Goal: Use online tool/utility: Use online tool/utility

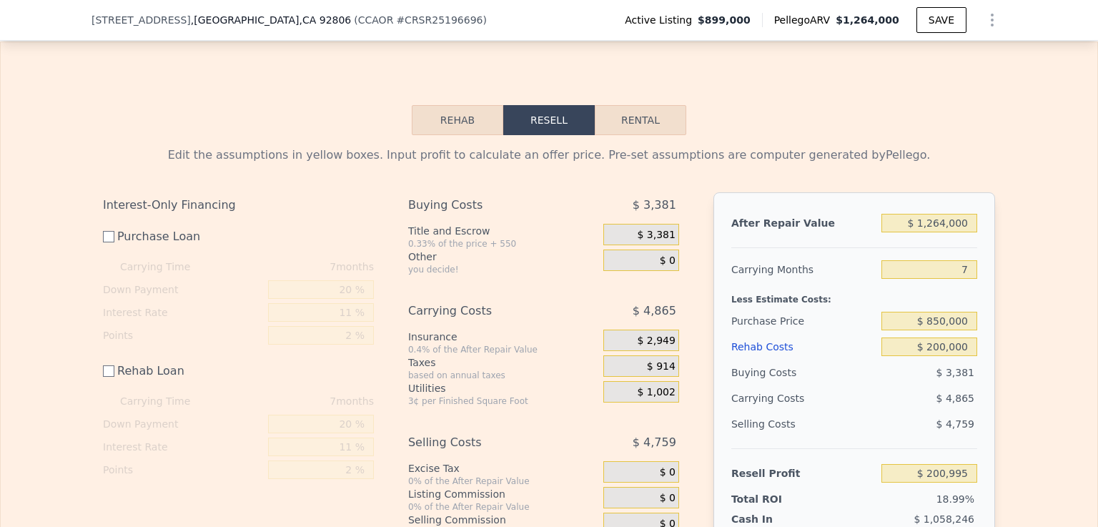
scroll to position [2262, 0]
type input "2"
type input "3"
type input "1395"
type input "2325"
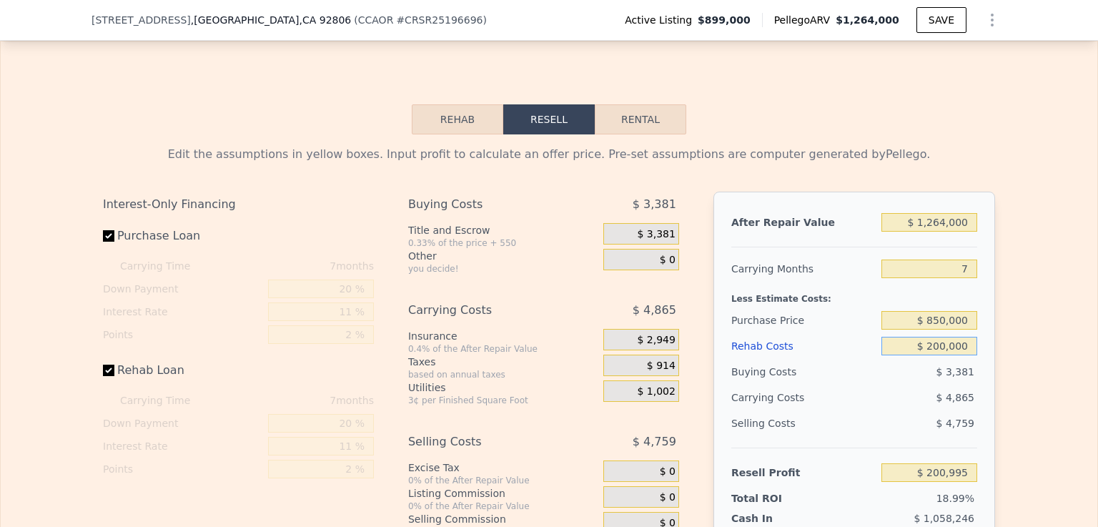
type input "8000"
checkbox input "true"
type input "$ 1,260,000"
type input "$ 0"
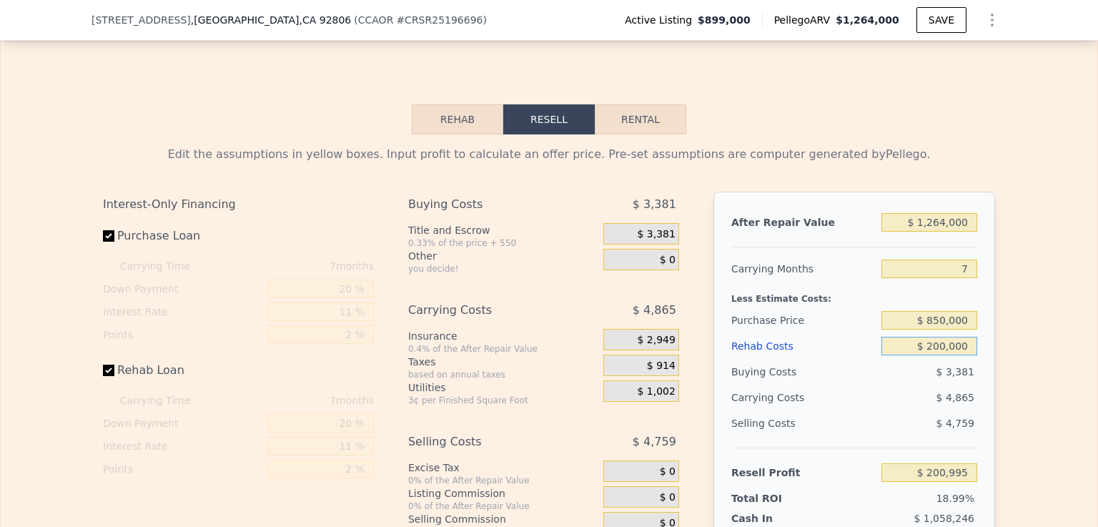
type input "$ 62,131"
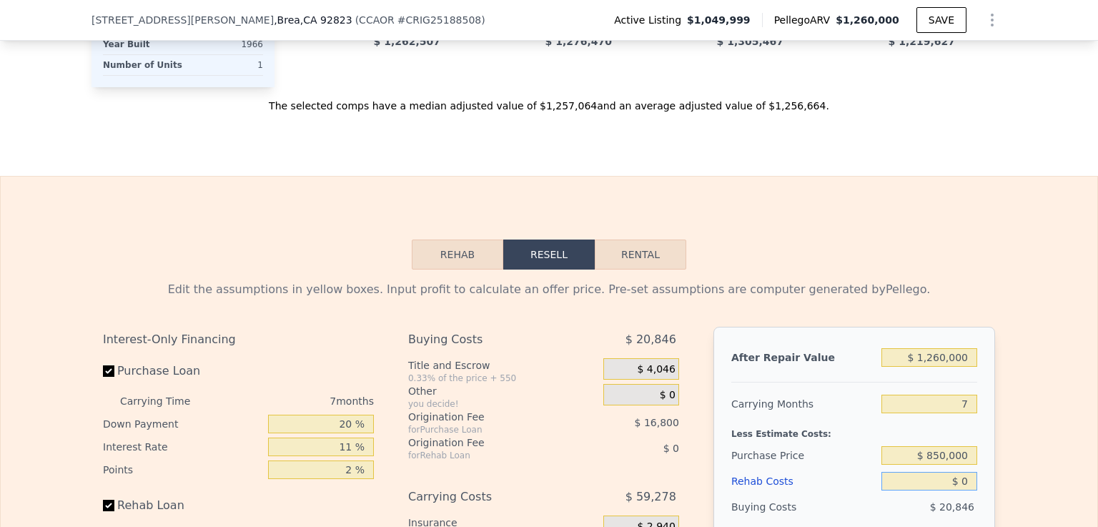
scroll to position [2352, 0]
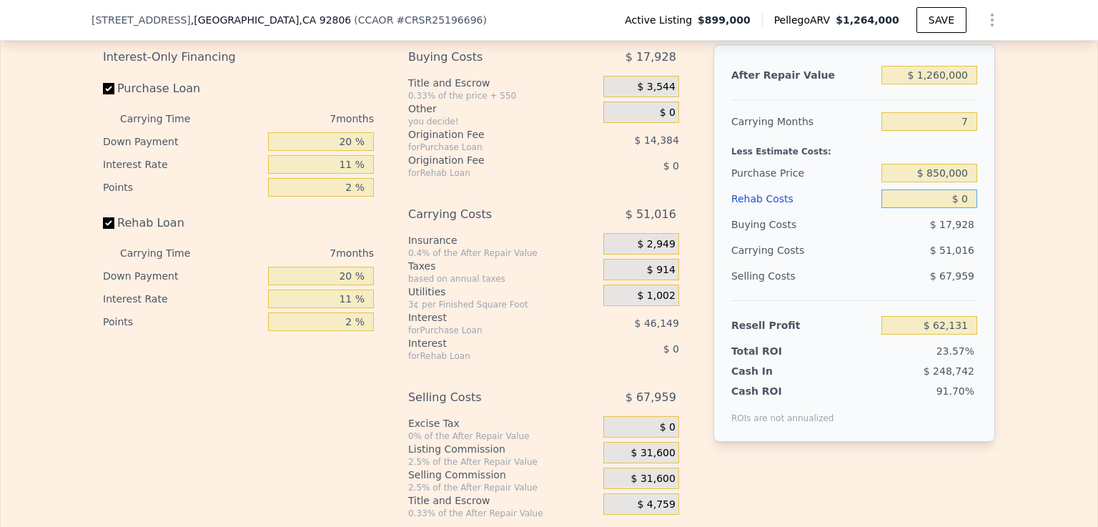
type input "1"
type input "2.5"
type input "1517"
type input "2353"
type input "11040"
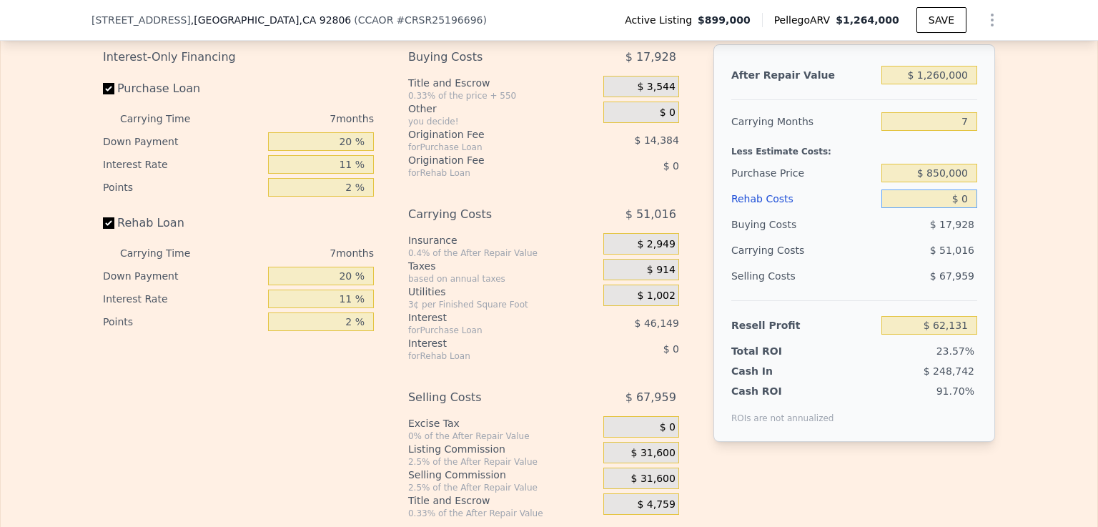
type input "$ 1,264,000"
type input "$ 228,097"
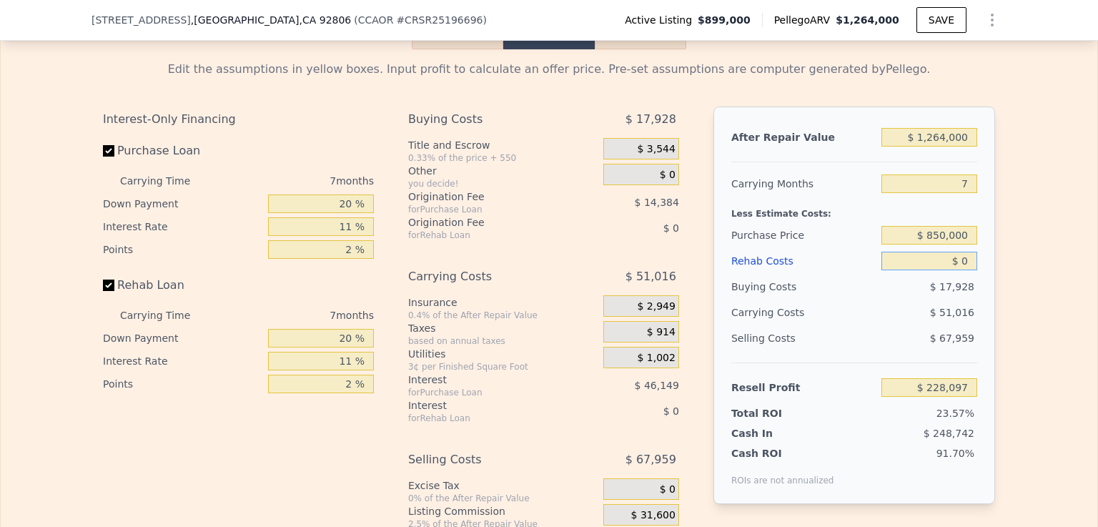
scroll to position [2328, 0]
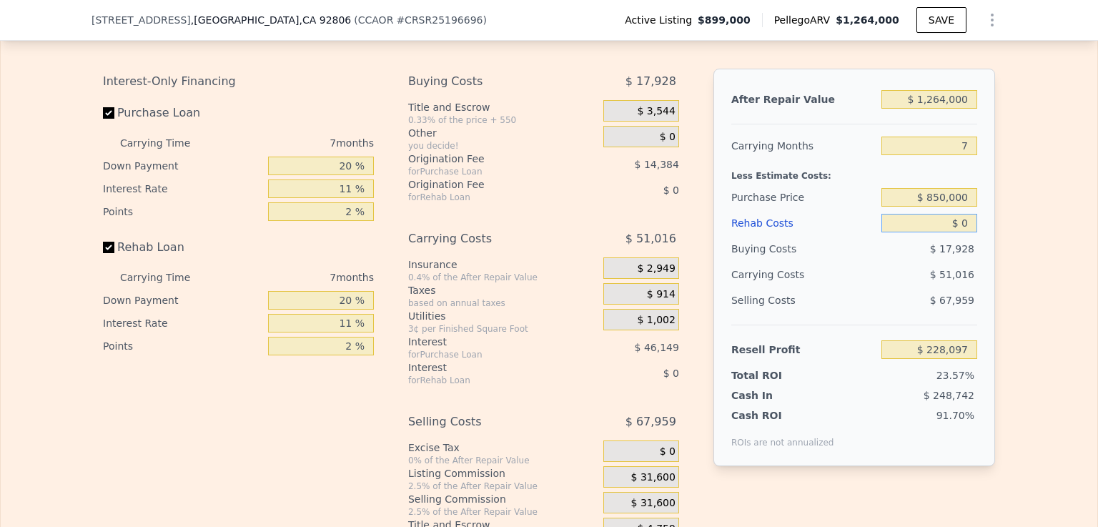
type input "$ 20"
type input "$ 228,077"
type input "$ 200"
type input "$ 227,887"
type input "$ 2,000"
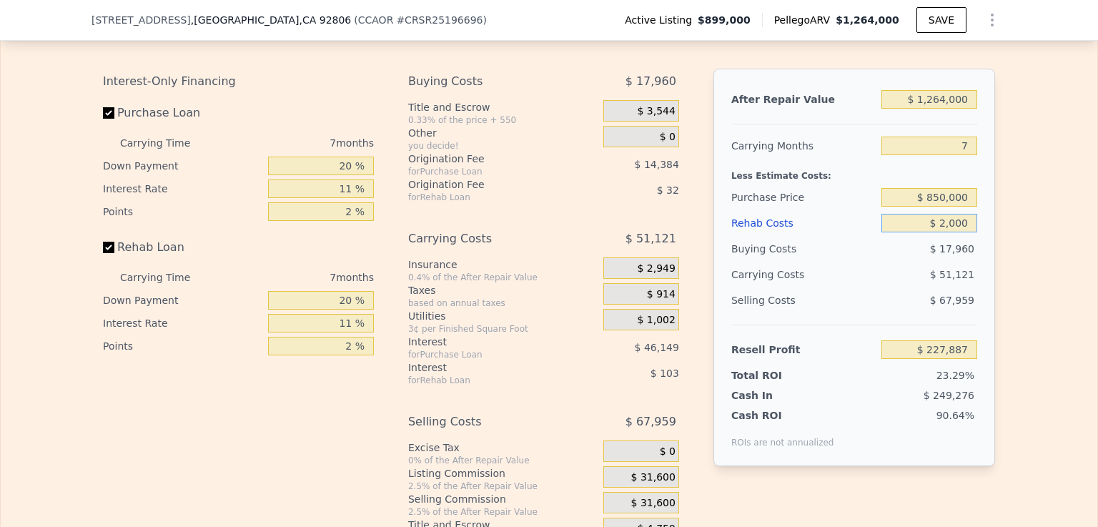
type input "$ 225,960"
type input "$ 20,000"
type input "$ 206,748"
type input "$ 200,000"
type input "$ 14,628"
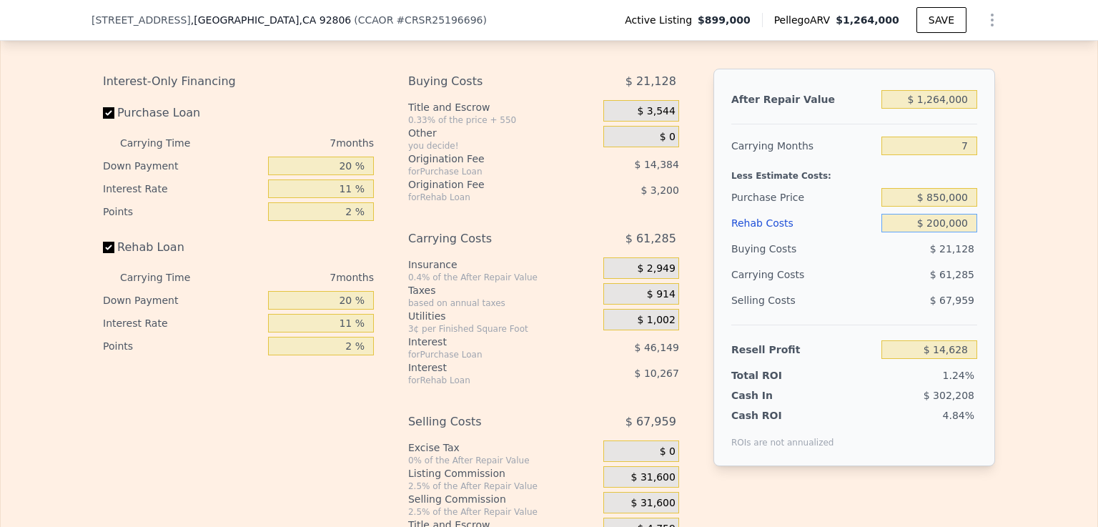
click at [902, 214] on input "$ 200,000" at bounding box center [929, 223] width 96 height 19
type input "$ 200,000"
click at [104, 242] on input "Rehab Loan" at bounding box center [108, 247] width 11 height 11
checkbox input "false"
type input "$ 28,097"
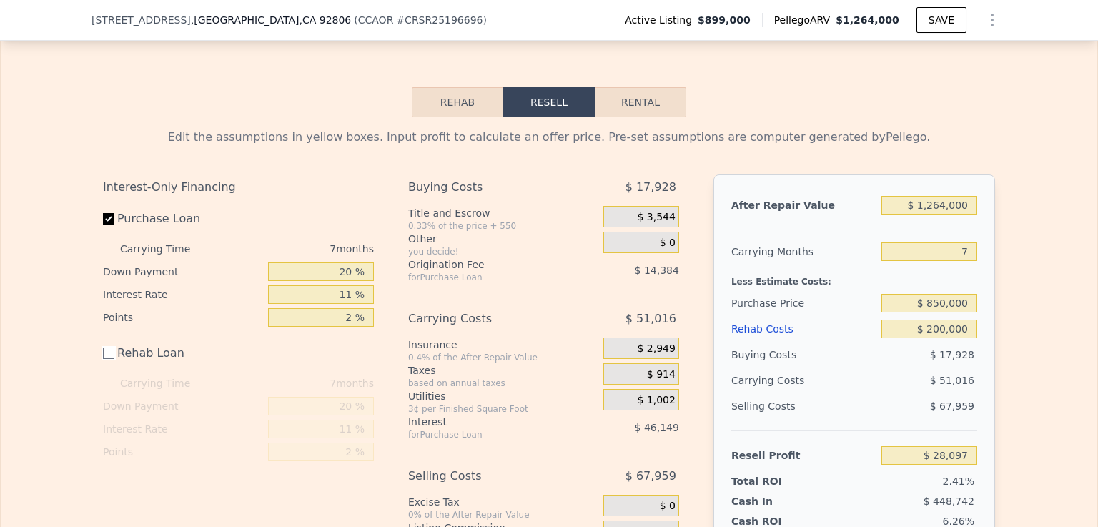
scroll to position [2228, 0]
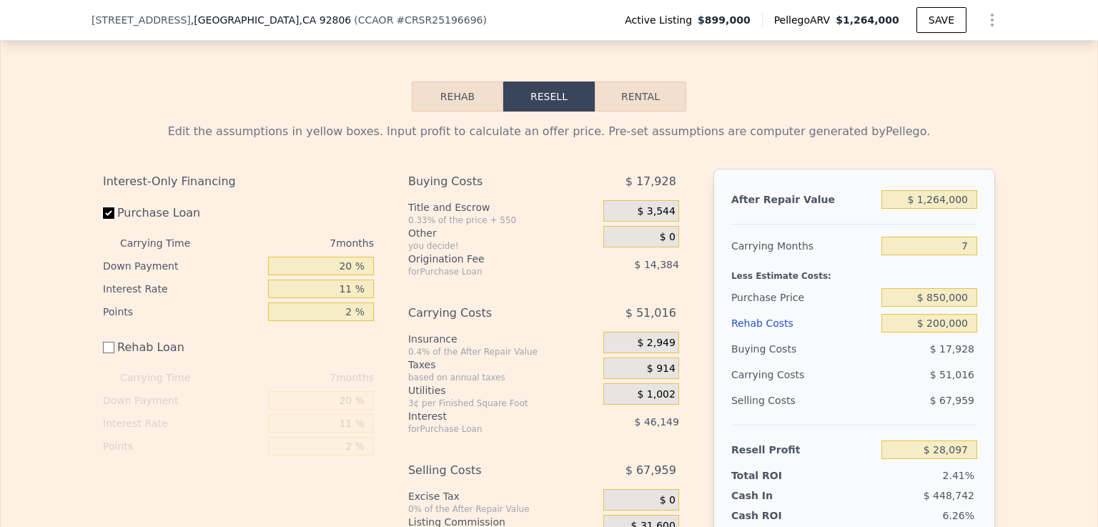
click at [103, 207] on input "Purchase Loan" at bounding box center [108, 212] width 11 height 11
checkbox input "false"
type input "$ 88,632"
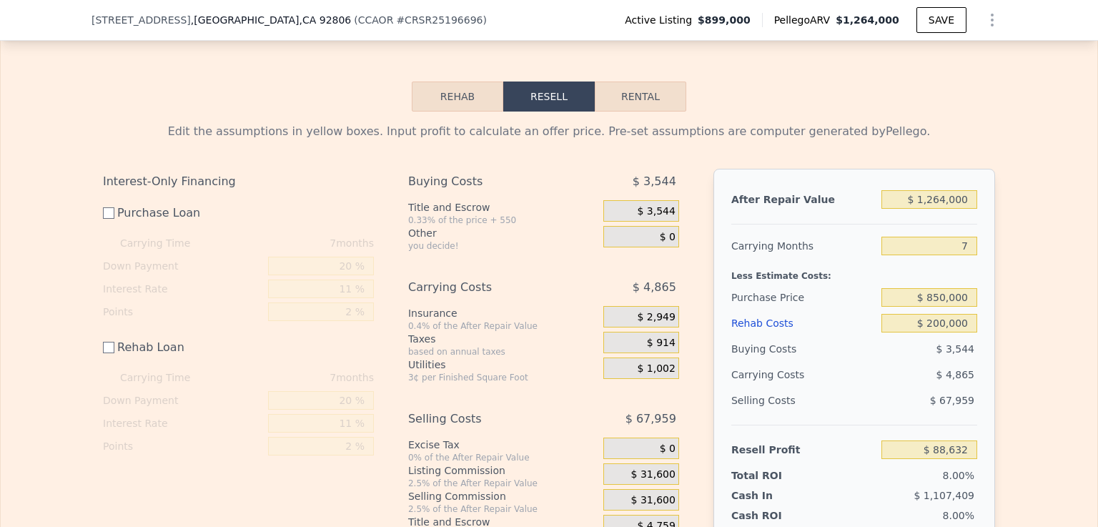
click at [618, 463] on div "$ 31,600" at bounding box center [641, 473] width 76 height 21
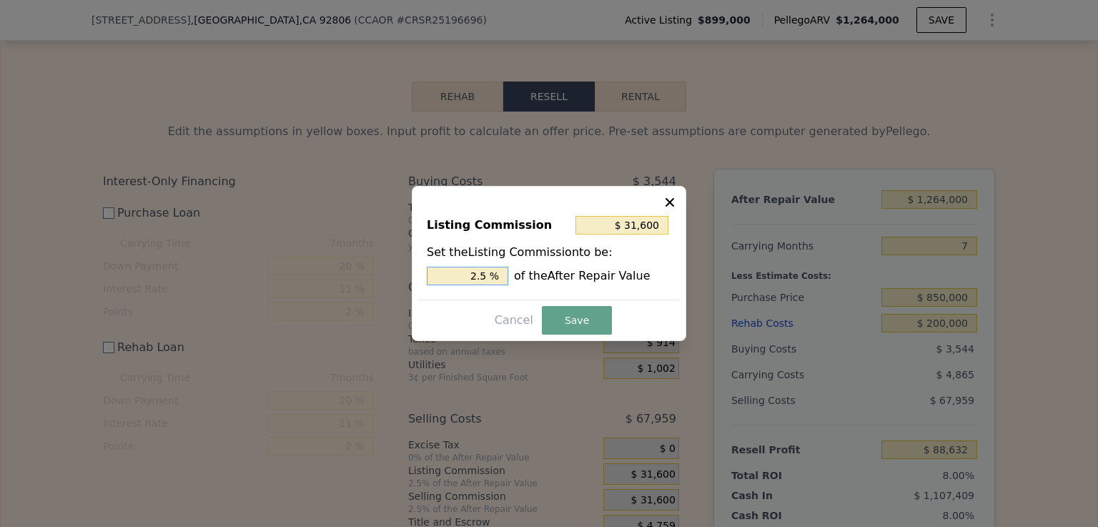
click at [490, 273] on input "2.5 %" at bounding box center [467, 276] width 81 height 19
type input "$ 25,280"
type input "2 %"
type input "$ 0"
type input "0 %"
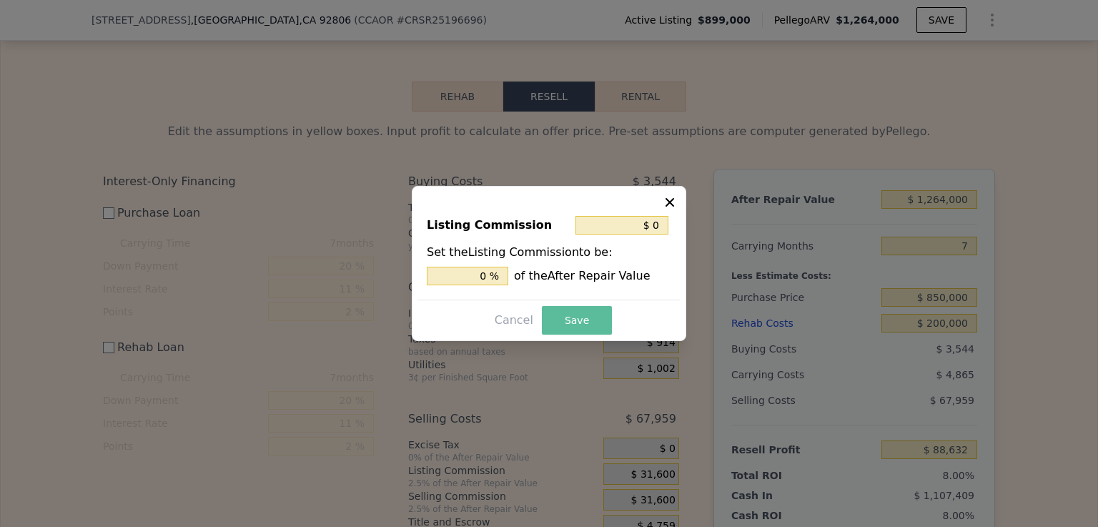
click at [582, 318] on button "Save" at bounding box center [577, 320] width 70 height 29
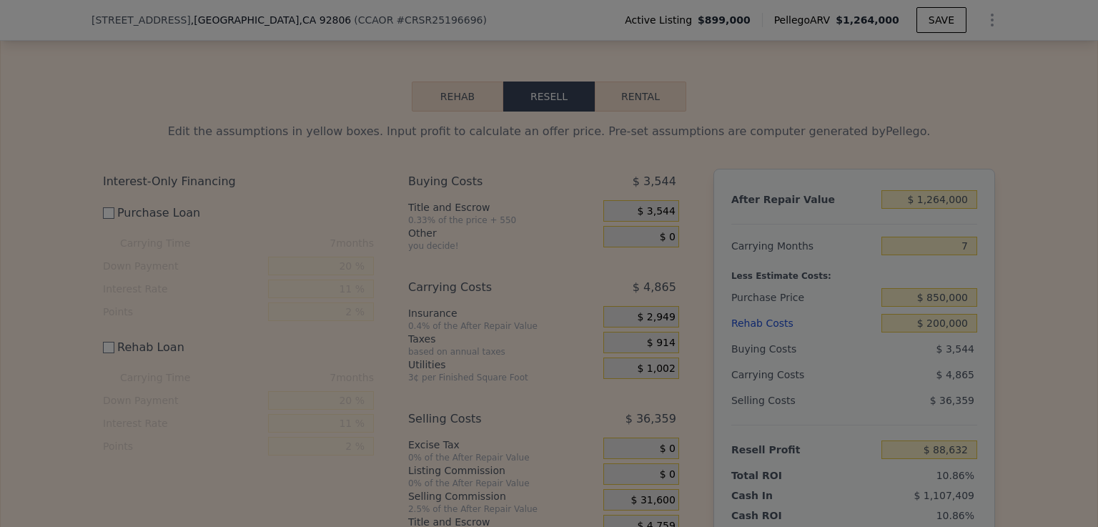
type input "$ 120,232"
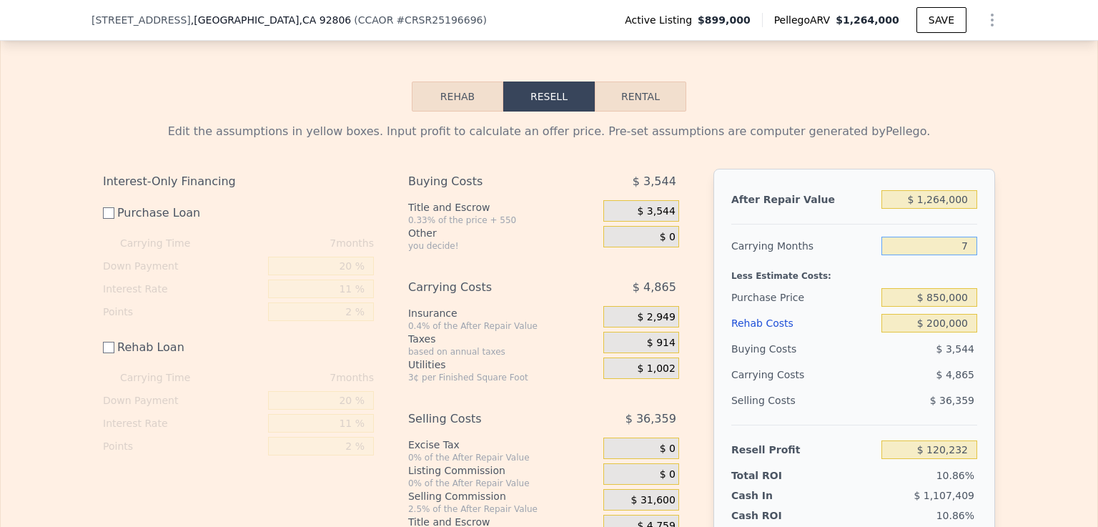
click at [968, 237] on input "7" at bounding box center [929, 246] width 96 height 19
type input "6"
type input "$ 120,926"
type input "6"
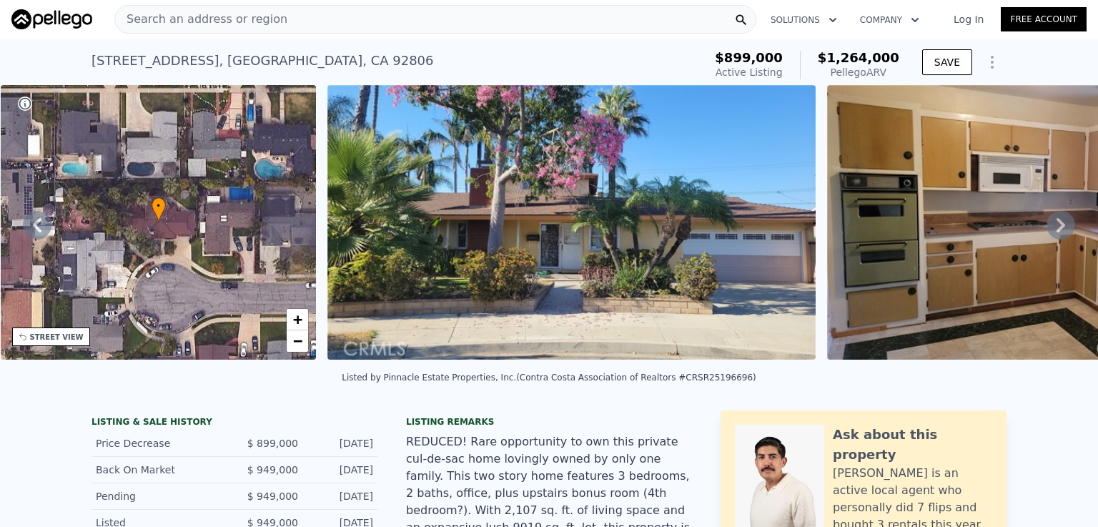
scroll to position [0, 0]
drag, startPoint x: 151, startPoint y: 14, endPoint x: 130, endPoint y: 19, distance: 21.3
click at [130, 19] on span "Search an address or region" at bounding box center [201, 19] width 172 height 17
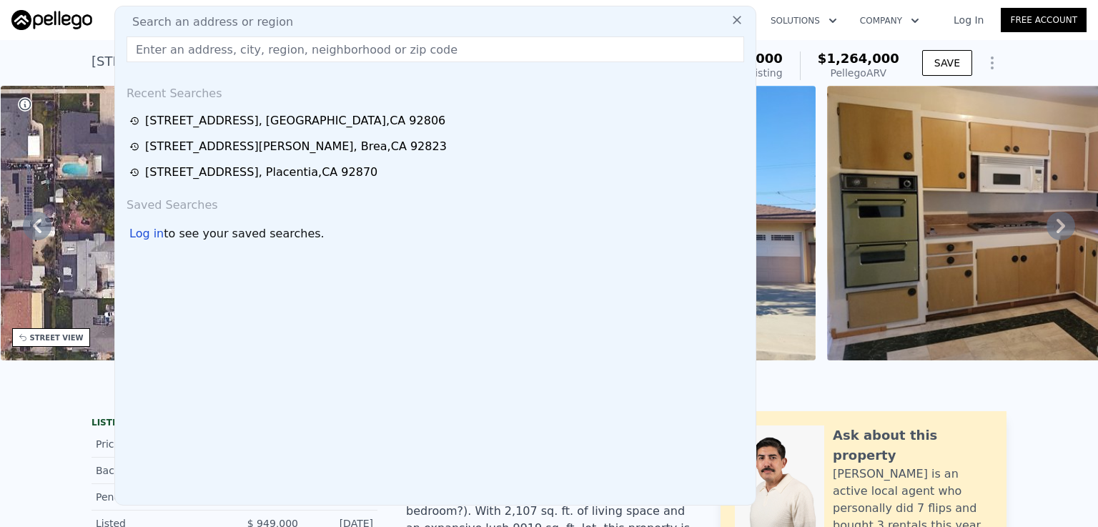
drag, startPoint x: 130, startPoint y: 19, endPoint x: 389, endPoint y: 24, distance: 258.7
click at [389, 24] on div "Search an address or region" at bounding box center [435, 22] width 629 height 17
click at [179, 52] on input "text" at bounding box center [434, 49] width 617 height 26
paste input "[STREET_ADDRESS]"
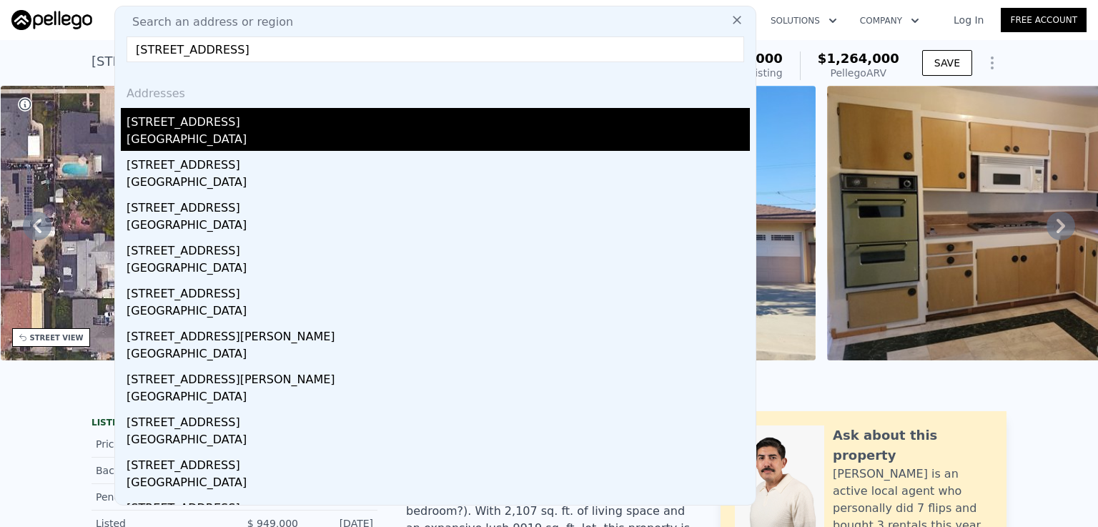
type input "[STREET_ADDRESS]"
click at [180, 124] on div "[STREET_ADDRESS]" at bounding box center [437, 119] width 623 height 23
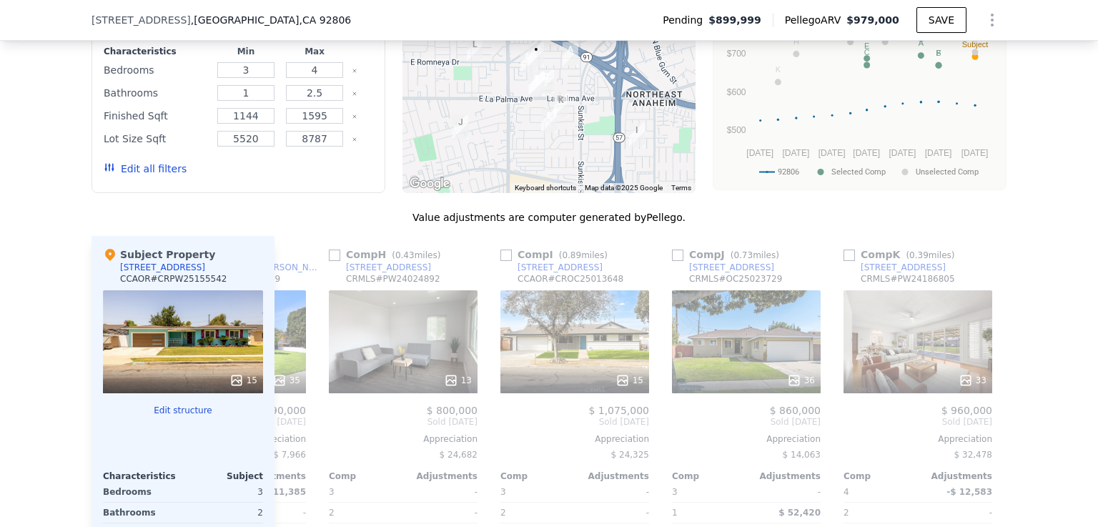
scroll to position [0, 1165]
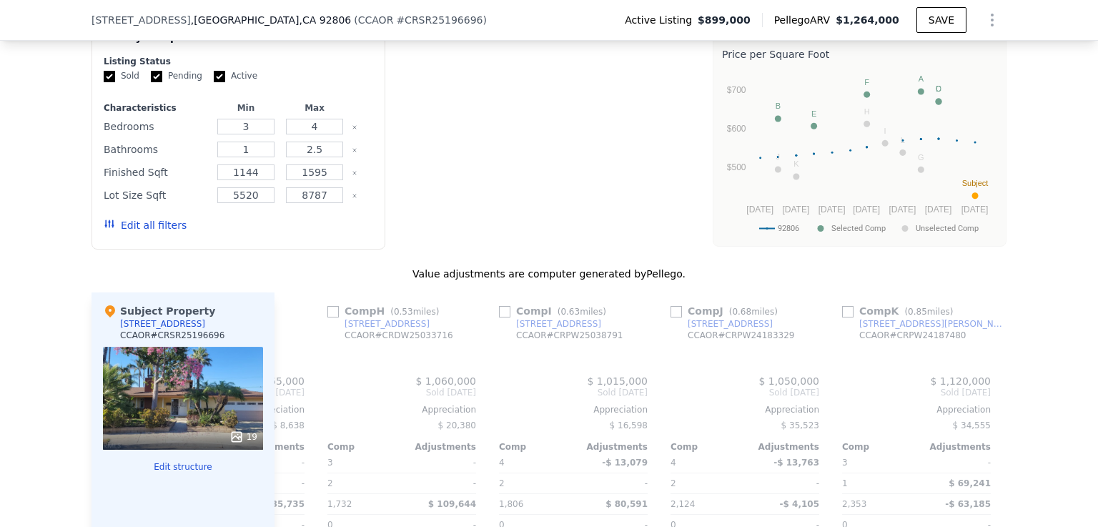
type input "1517"
type input "2353"
type input "6000"
type input "11040"
checkbox input "true"
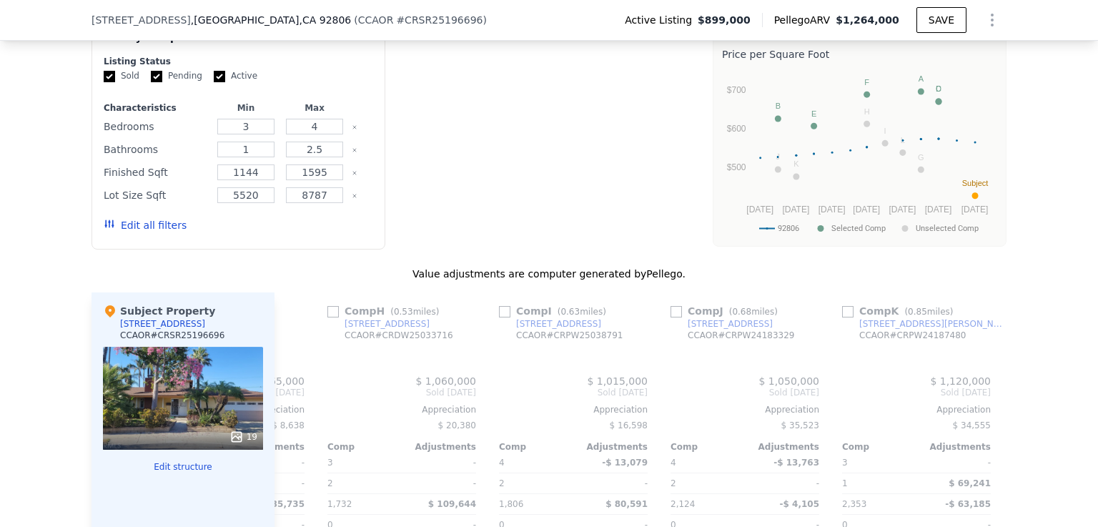
type input "$ 1,264,000"
type input "7"
type input "$ 228,097"
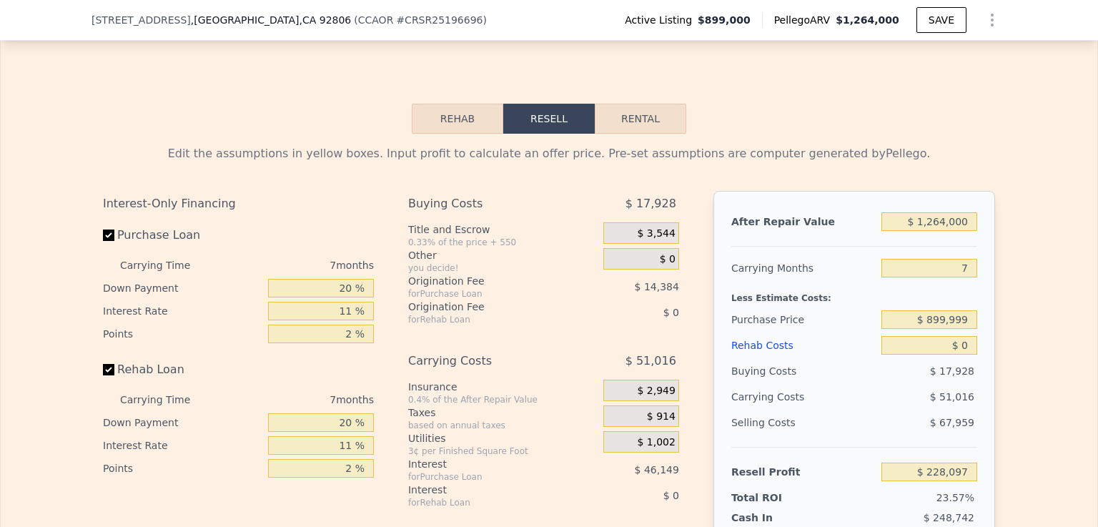
scroll to position [2328, 0]
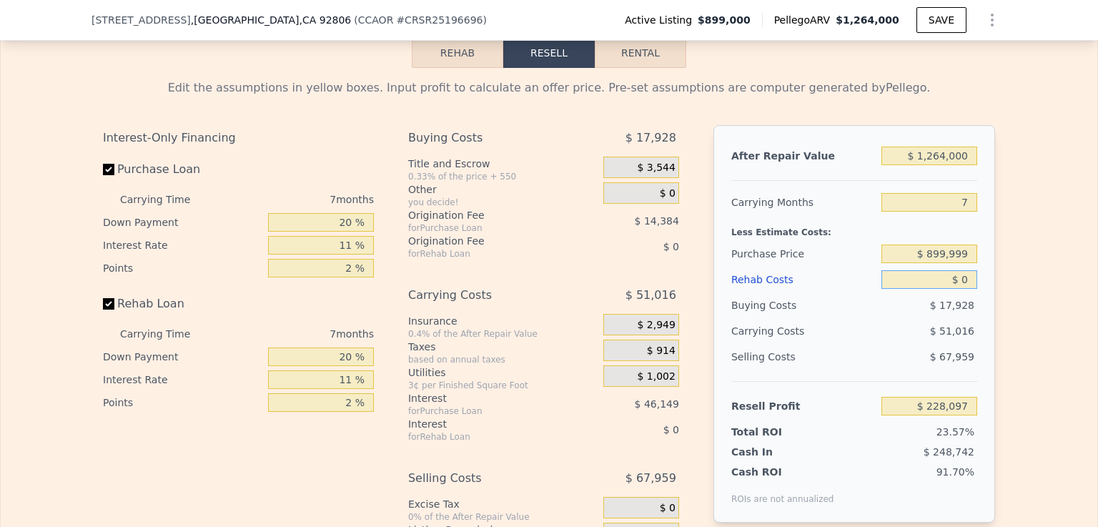
click at [958, 270] on input "$ 0" at bounding box center [929, 279] width 96 height 19
type input "$ 10"
type input "$ 228,087"
type input "$ 170"
type input "$ 227,917"
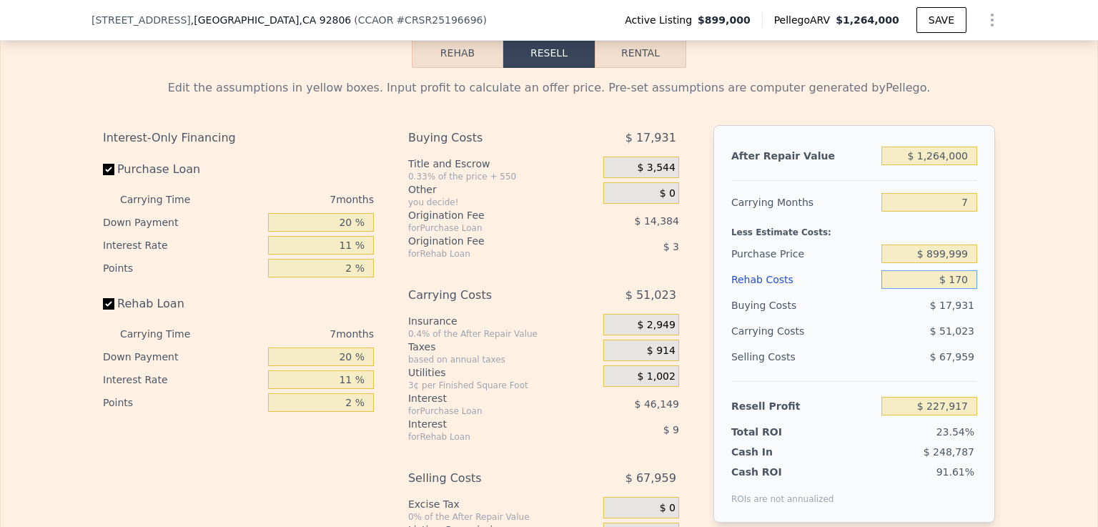
type input "$ 1,740"
type input "$ 226,238"
type input "$ 170"
type input "$ 227,917"
type input "$ 1,750"
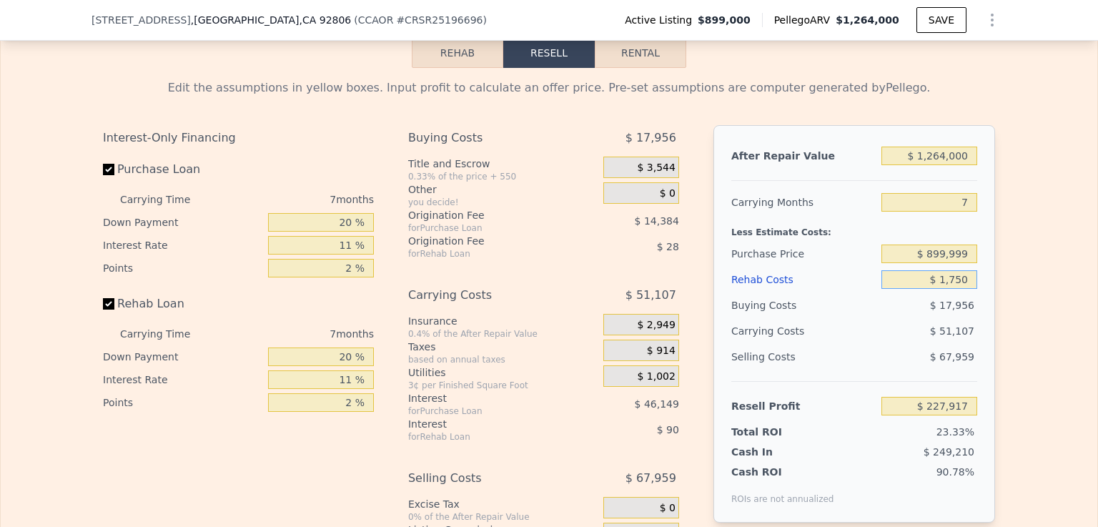
type input "$ 226,228"
type input "$ 175,000"
type input "$ 41,316"
type input "$ 175,000"
click at [904, 397] on input "$ 41,316" at bounding box center [929, 406] width 96 height 19
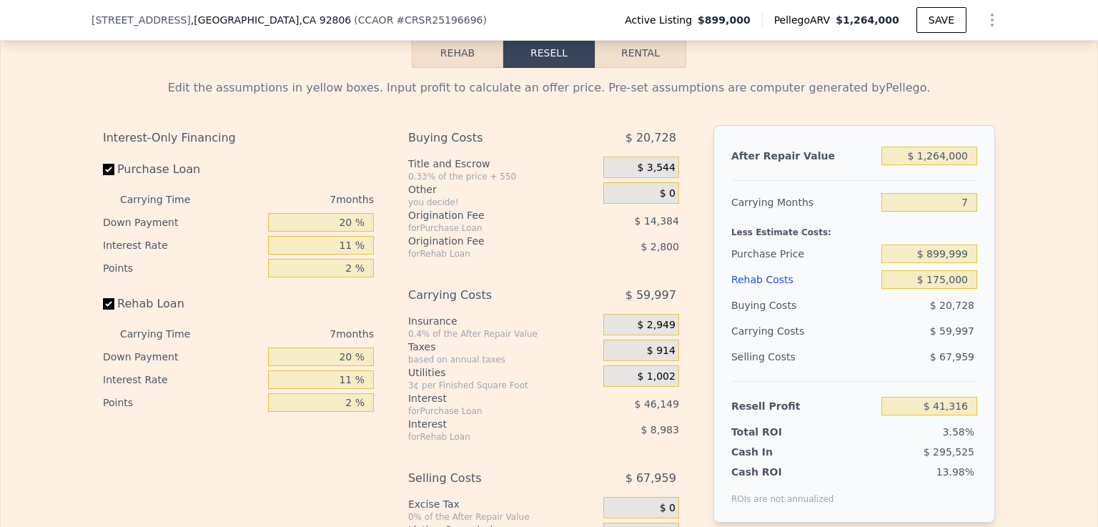
click at [103, 298] on input "Rehab Loan" at bounding box center [108, 303] width 11 height 11
checkbox input "false"
type input "$ 899,000"
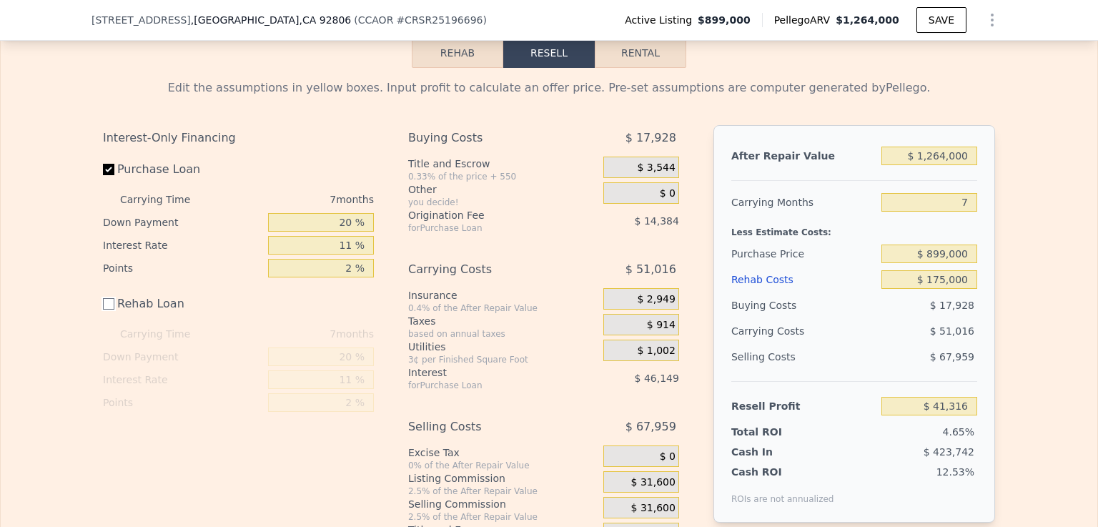
type input "$ 53,097"
click at [103, 164] on input "Purchase Loan" at bounding box center [108, 169] width 11 height 11
checkbox input "false"
type input "$ 113,632"
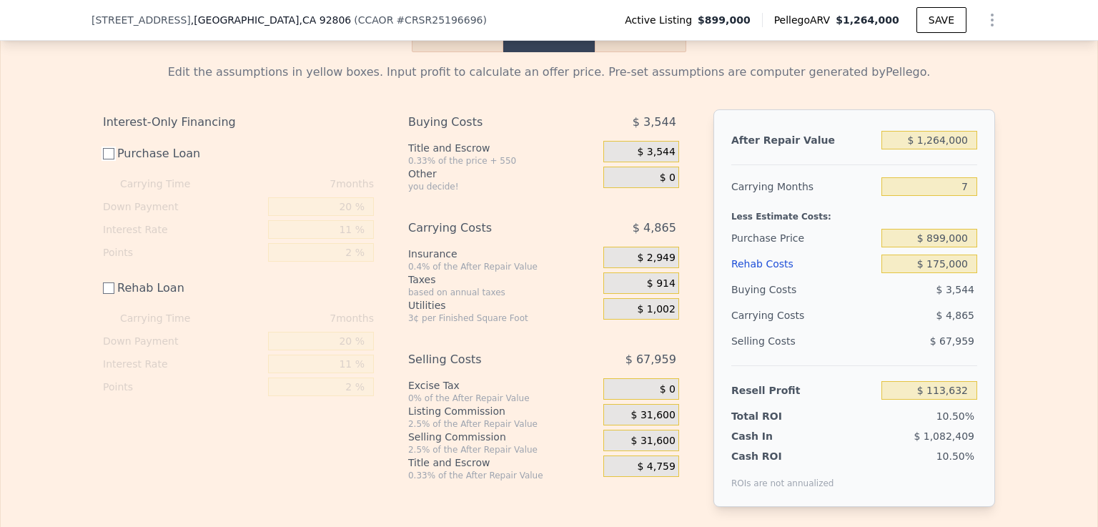
scroll to position [2357, 0]
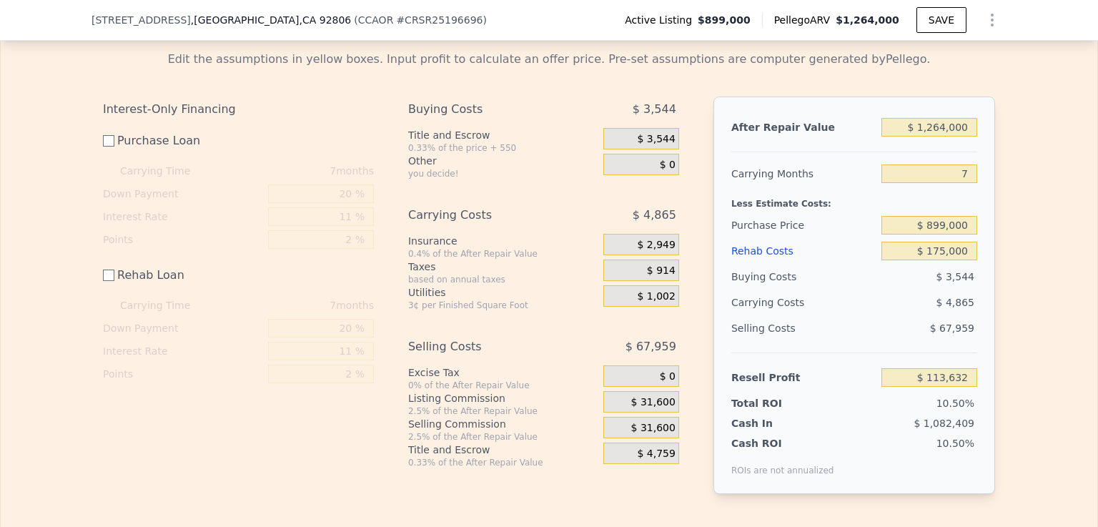
click at [616, 391] on div "$ 31,600" at bounding box center [641, 401] width 76 height 21
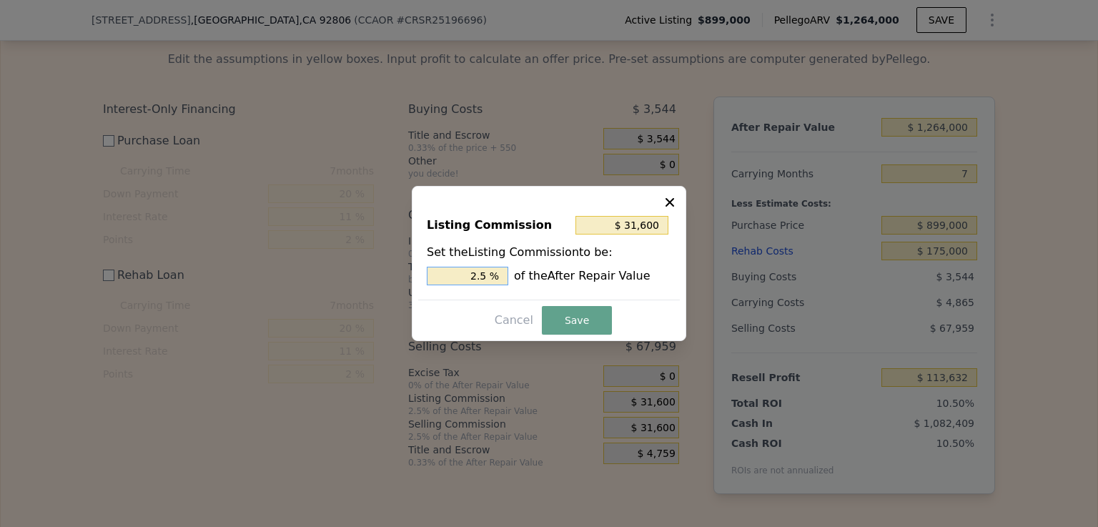
click at [487, 277] on input "2.5 %" at bounding box center [467, 276] width 81 height 19
type input "$ 25,280"
type input "2 %"
type input "$ 0"
type input "0 %"
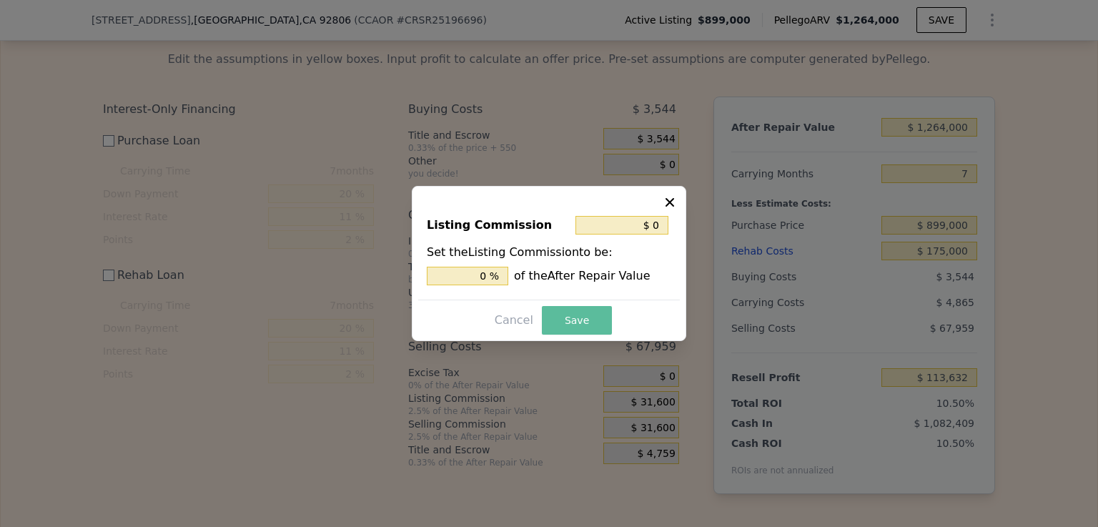
click at [577, 319] on button "Save" at bounding box center [577, 320] width 70 height 29
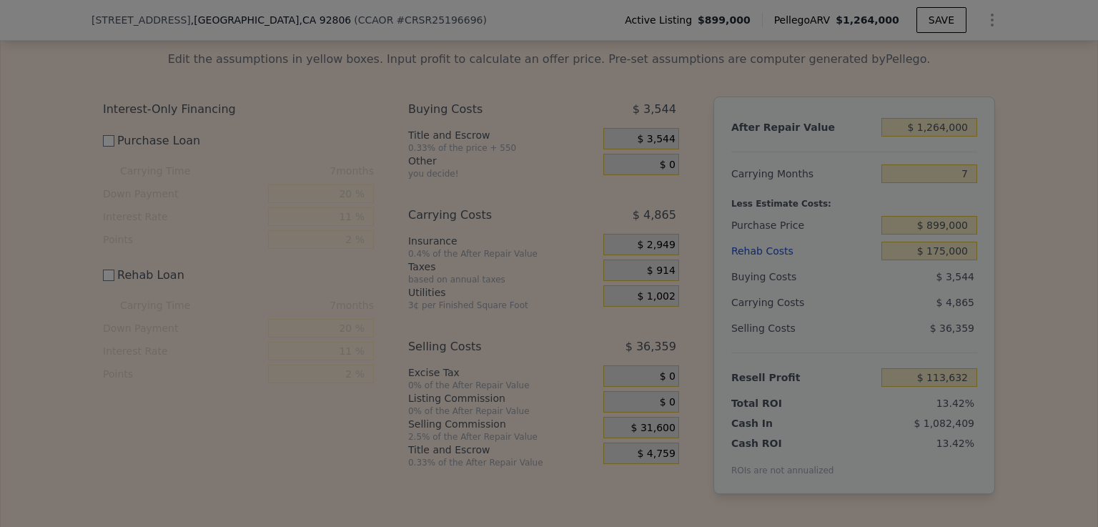
type input "$ 145,232"
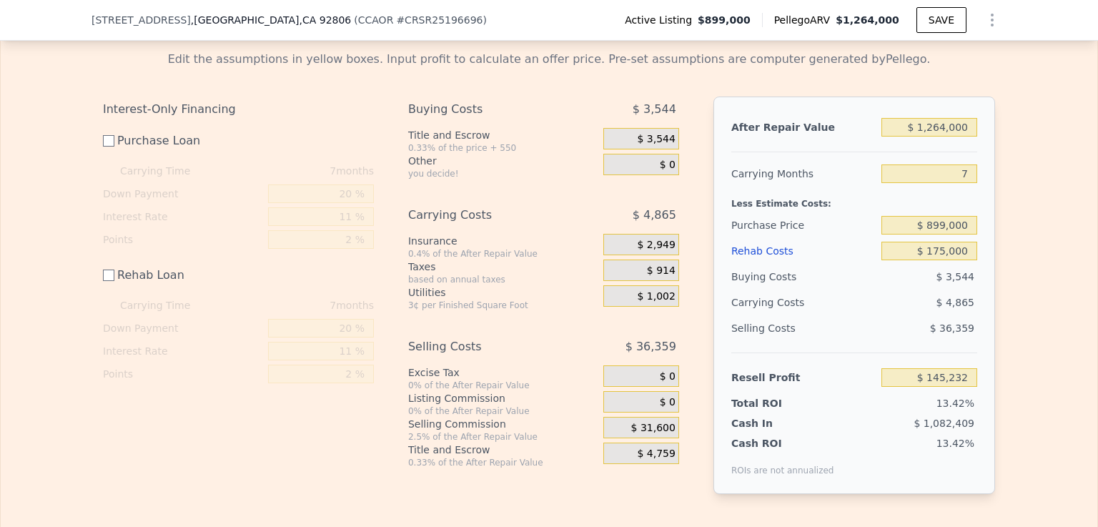
scroll to position [2328, 0]
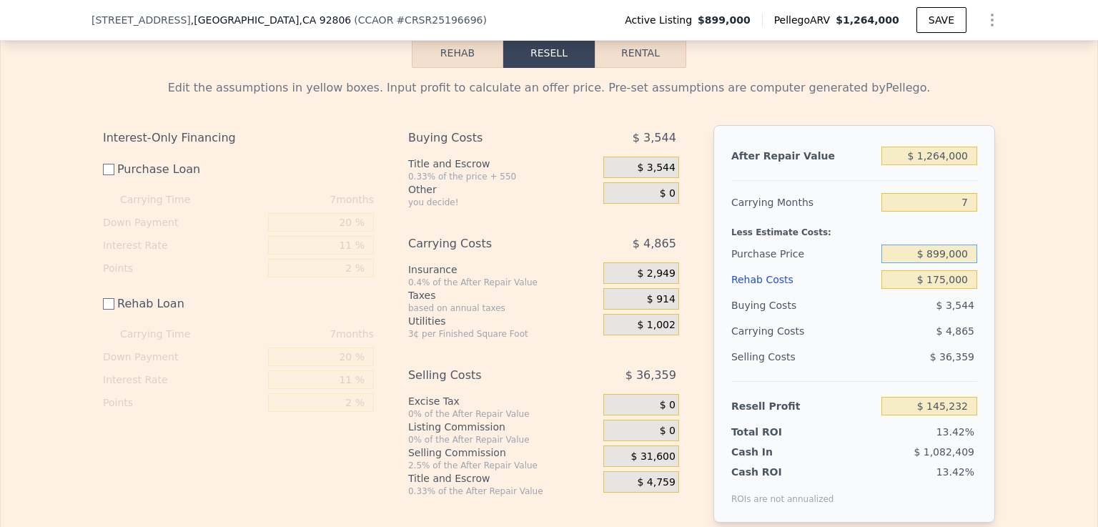
click at [943, 244] on input "$ 899,000" at bounding box center [929, 253] width 96 height 19
type input "$ 850,000"
click at [906, 270] on input "$ 175,000" at bounding box center [929, 279] width 96 height 19
type input "$ 194,395"
click at [943, 147] on input "$ 1,264,000" at bounding box center [929, 156] width 96 height 19
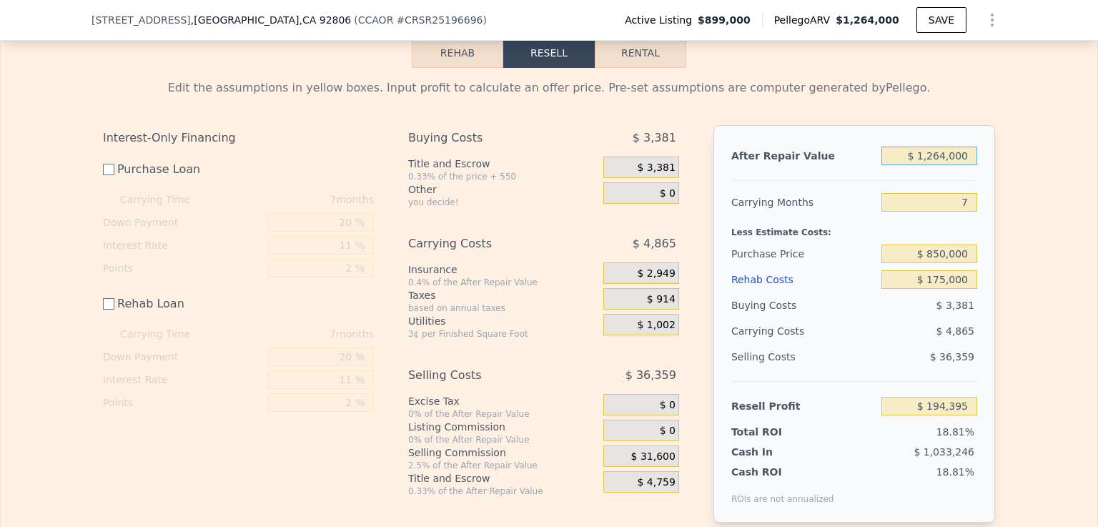
type input "$ 126,000"
type input "-$ 908,711"
type input "$ 12,000"
type input "-$ 1,019,215"
type input "$ 120,000"
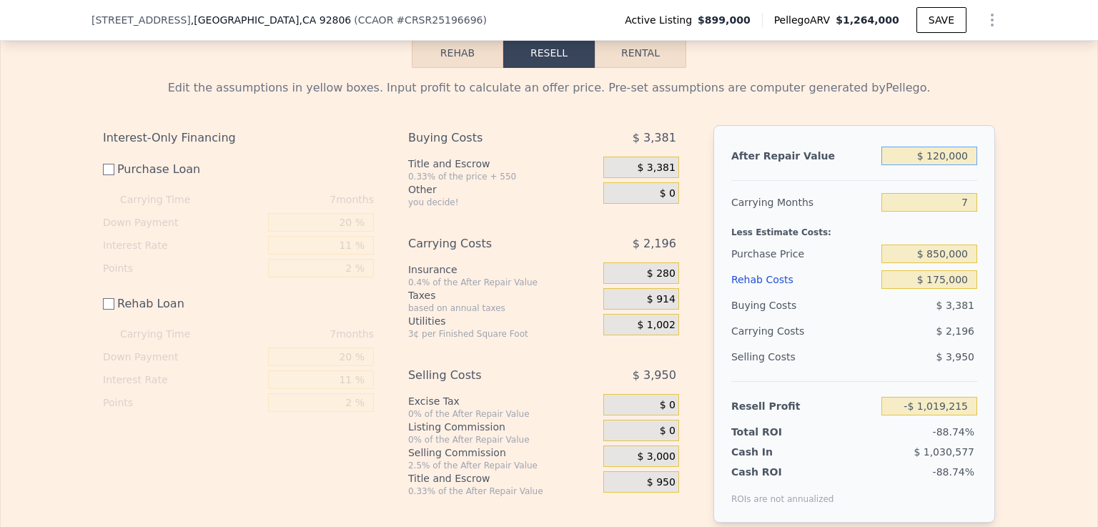
type input "-$ 914,527"
type input "$ 1,200,000"
type input "$ 132,357"
type input "$ 1,200,000"
drag, startPoint x: 909, startPoint y: 344, endPoint x: 1037, endPoint y: 394, distance: 137.4
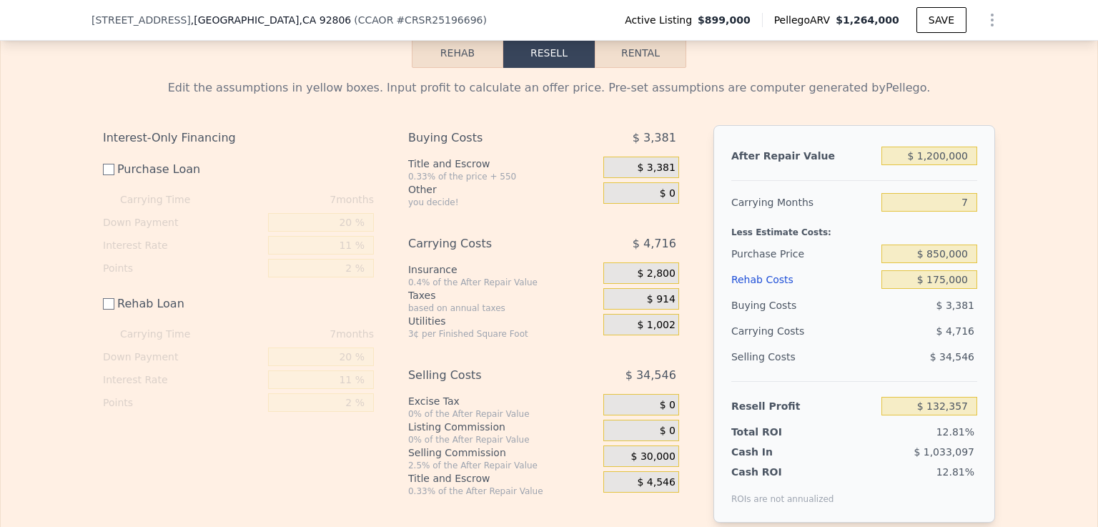
click at [1037, 394] on div "Edit the assumptions in yellow boxes. Input profit to calculate an offer price.…" at bounding box center [549, 306] width 1096 height 477
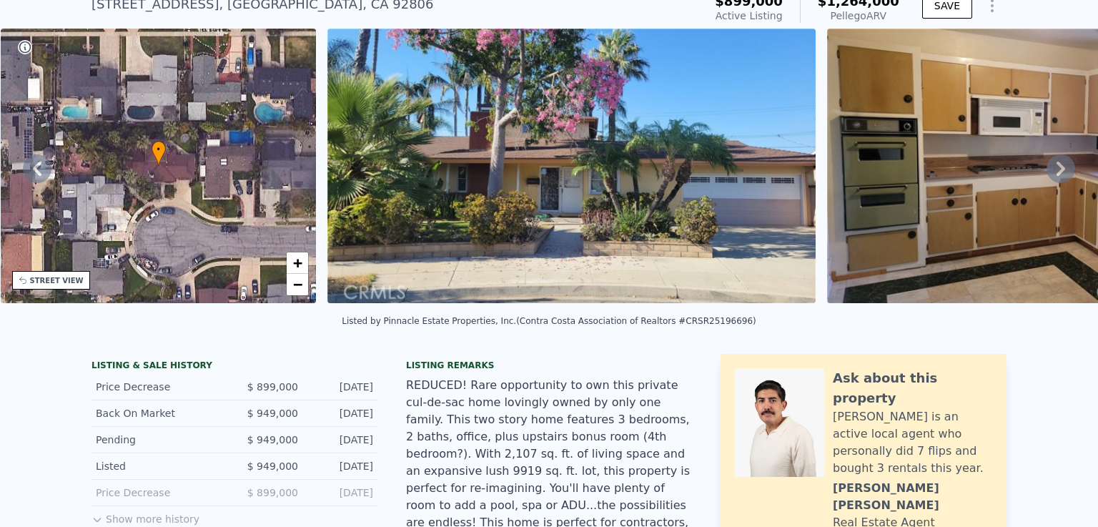
scroll to position [0, 0]
